Goal: Use online tool/utility: Utilize a website feature to perform a specific function

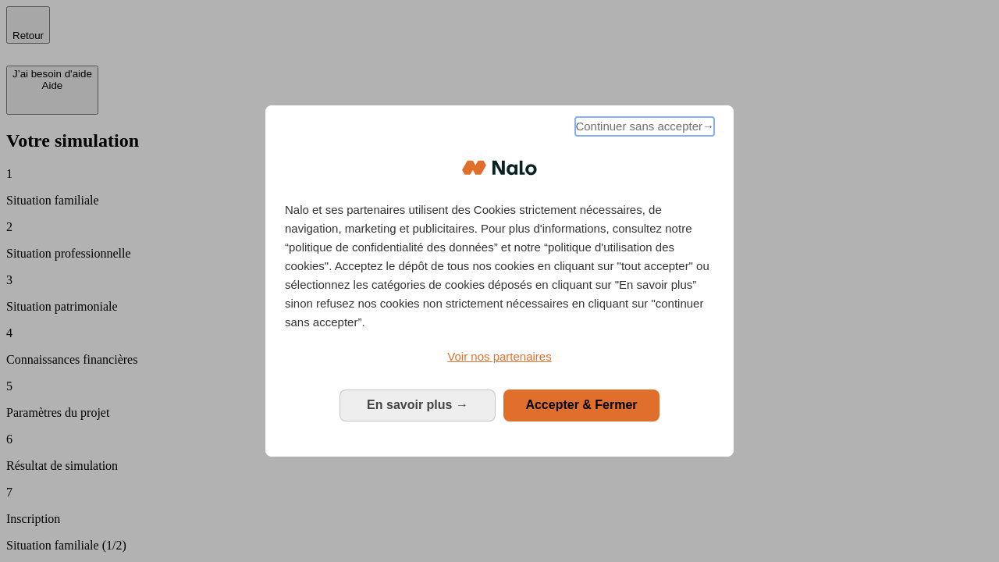
click at [643, 129] on span "Continuer sans accepter →" at bounding box center [644, 126] width 139 height 19
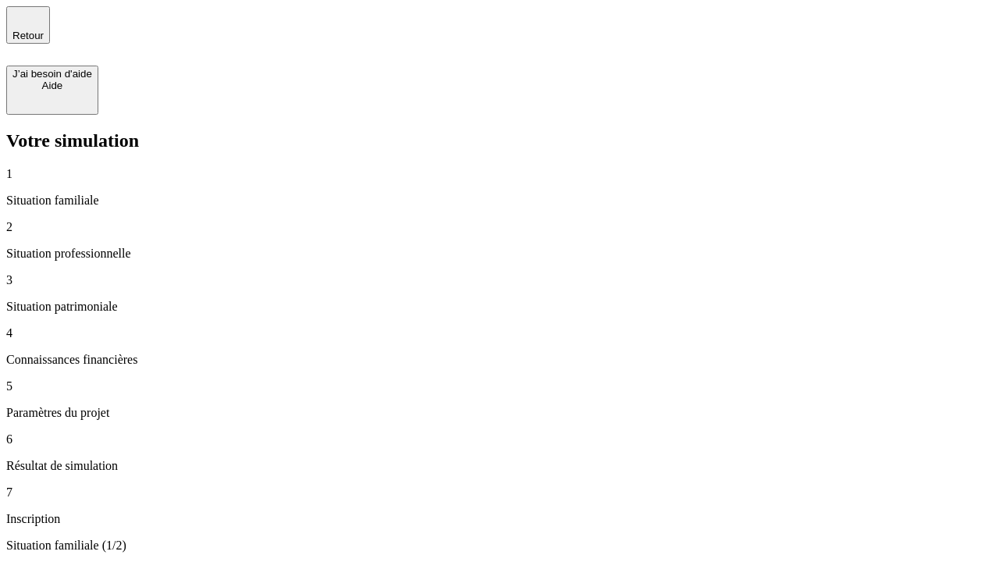
type input "30 000"
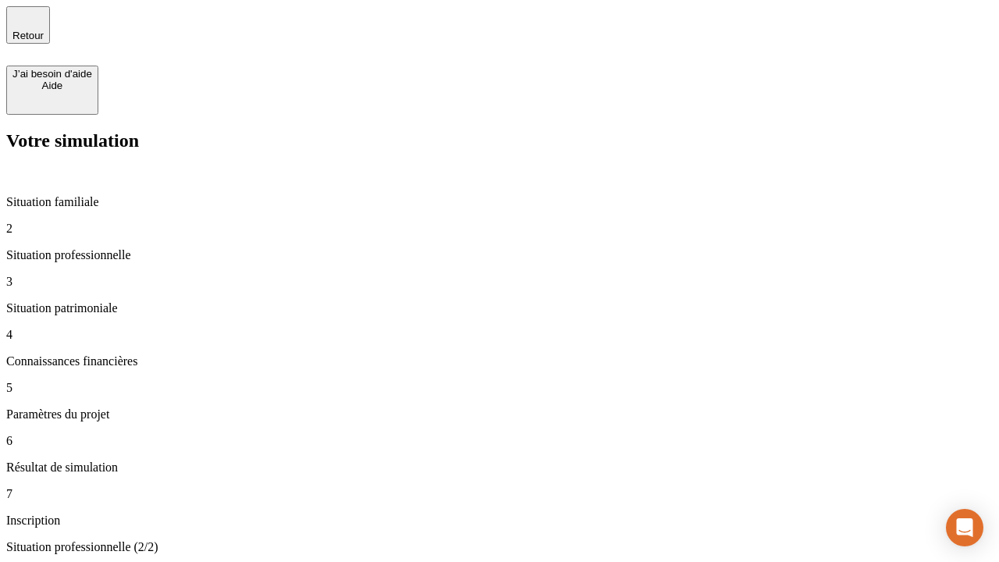
type input "1 000"
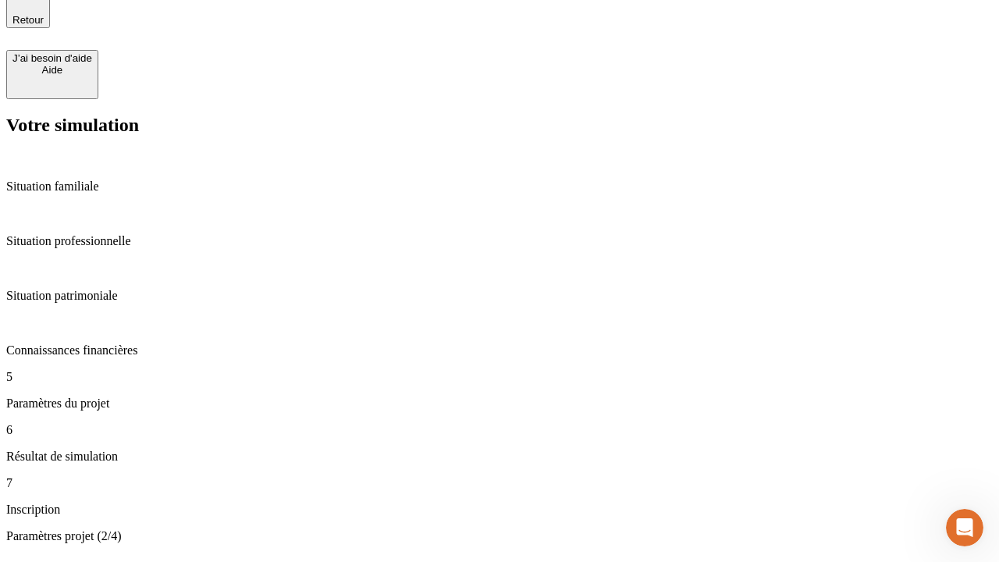
type input "65"
type input "5 000"
type input "640"
